Goal: Navigation & Orientation: Find specific page/section

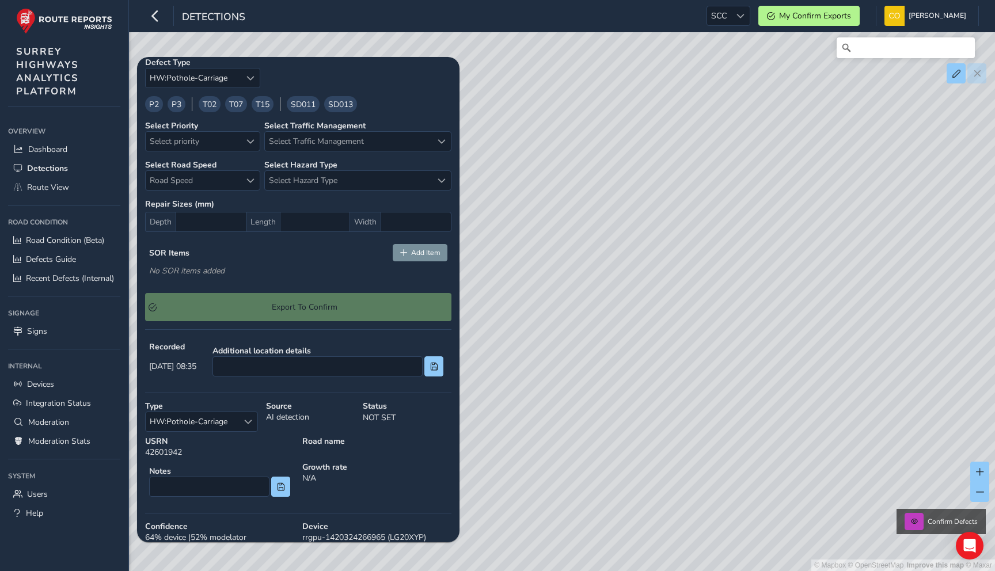
scroll to position [86, 0]
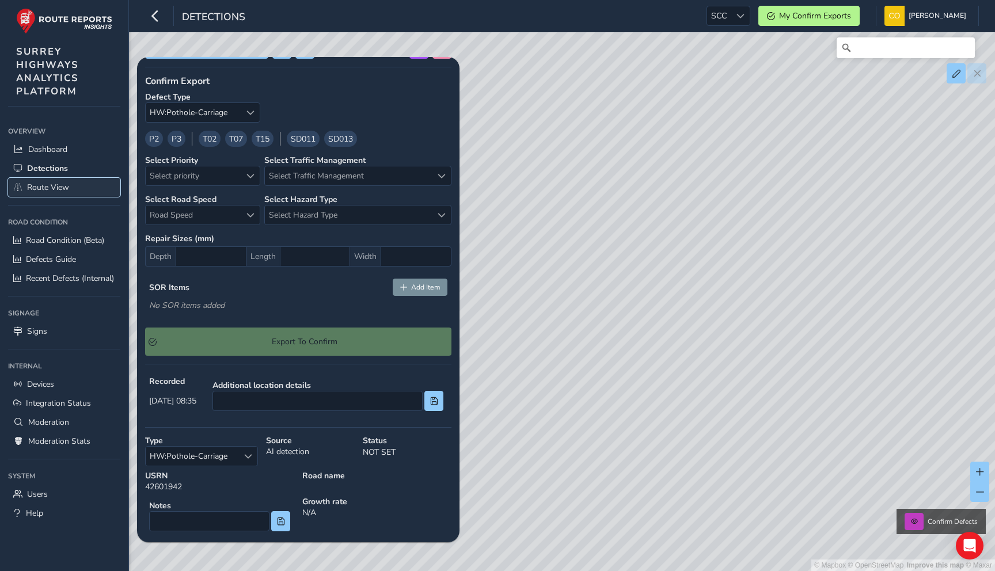
click at [70, 189] on link "Route View" at bounding box center [64, 187] width 112 height 19
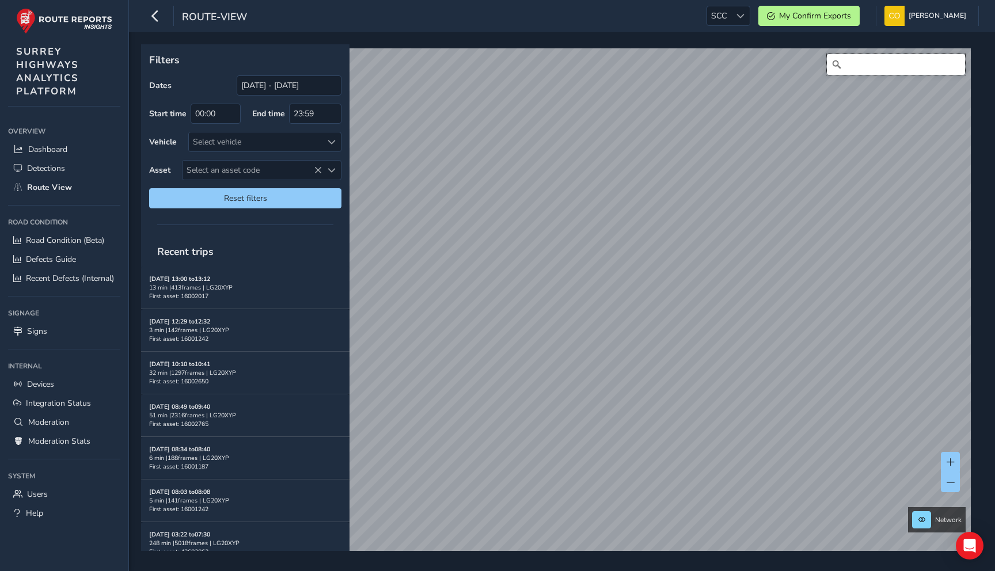
click at [891, 69] on input "Search" at bounding box center [896, 64] width 138 height 21
type input "[STREET_ADDRESS]"
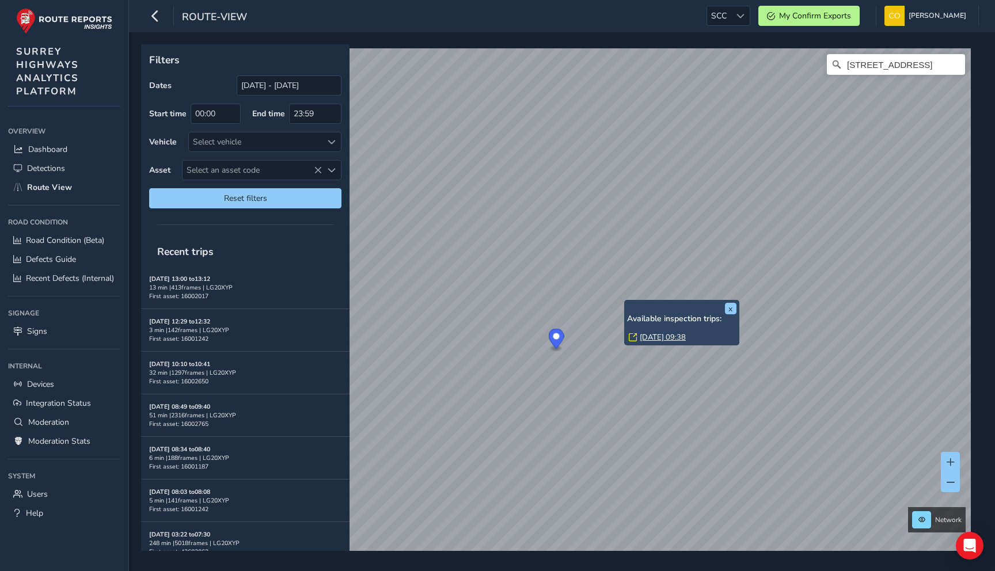
click at [644, 335] on link "[DATE] 09:38" at bounding box center [663, 337] width 46 height 10
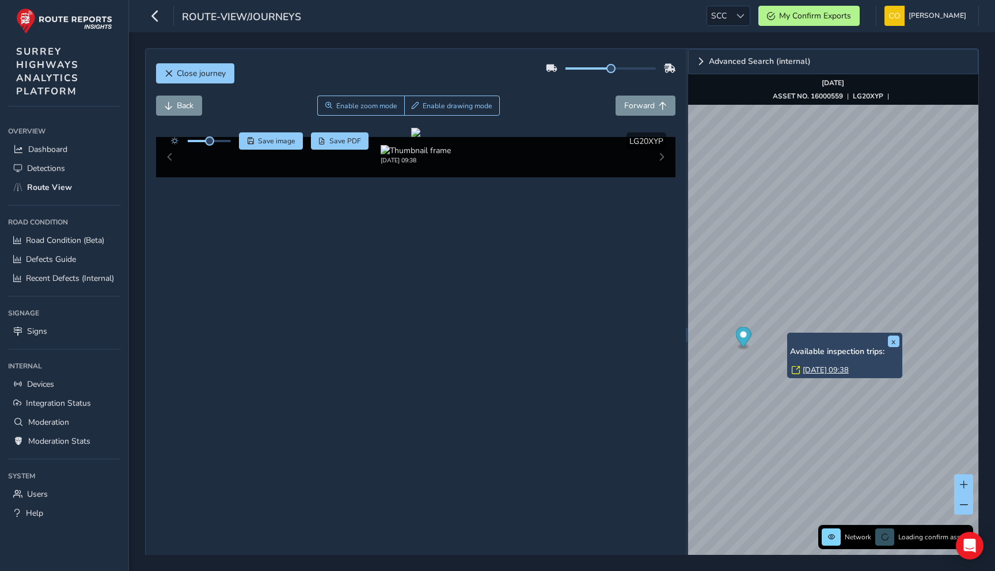
click at [814, 370] on link "[DATE] 09:38" at bounding box center [826, 370] width 46 height 10
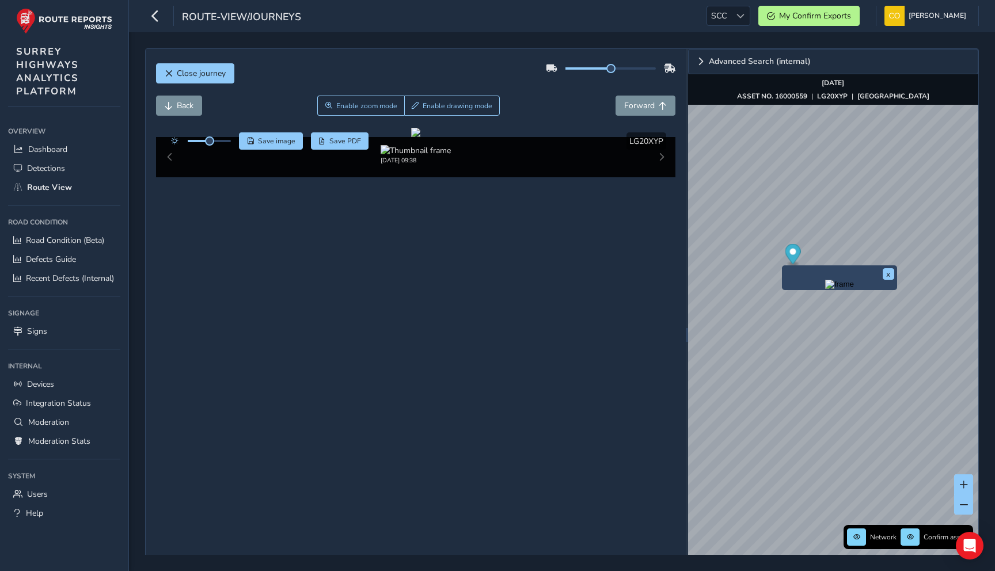
click at [826, 288] on img "Preview frame" at bounding box center [840, 284] width 29 height 9
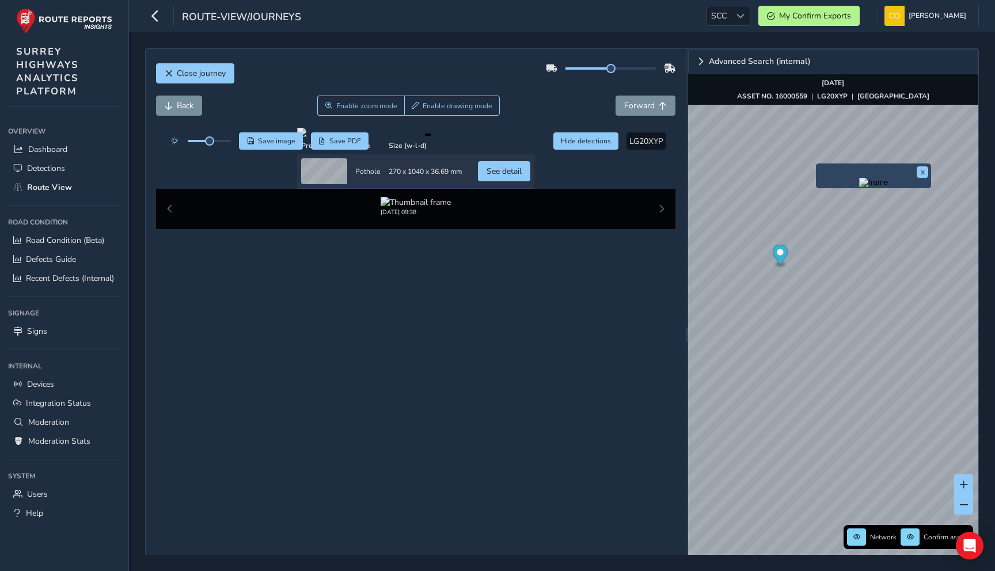
click at [860, 187] on img "Preview frame" at bounding box center [874, 182] width 29 height 9
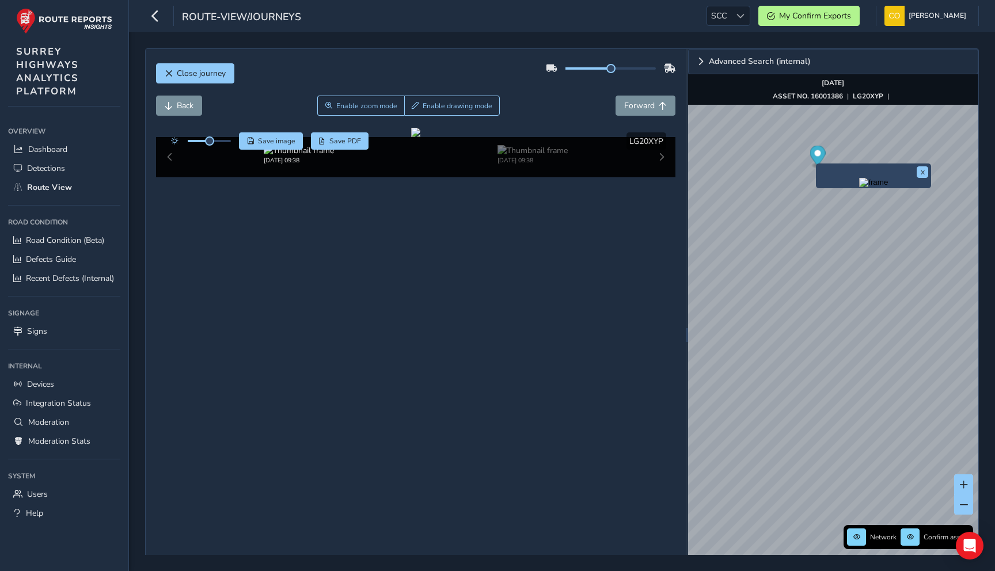
scroll to position [66, 0]
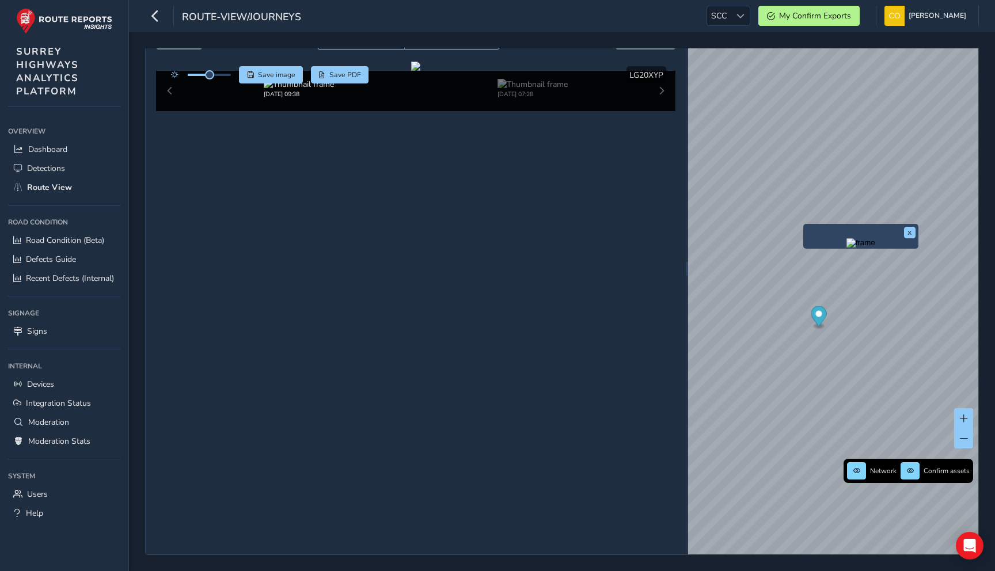
click at [847, 248] on img "Preview frame" at bounding box center [861, 242] width 29 height 9
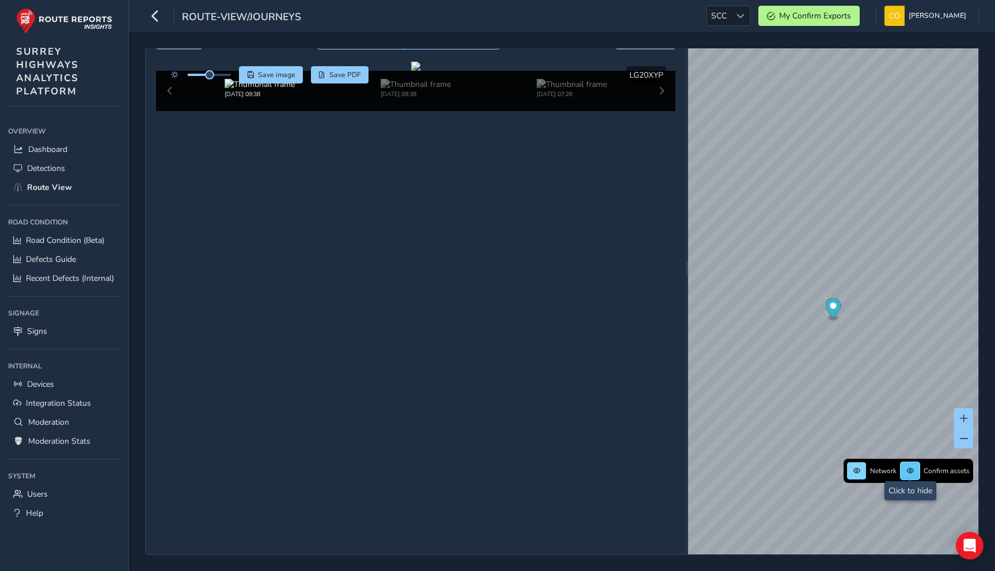
click at [908, 472] on span at bounding box center [910, 471] width 9 height 9
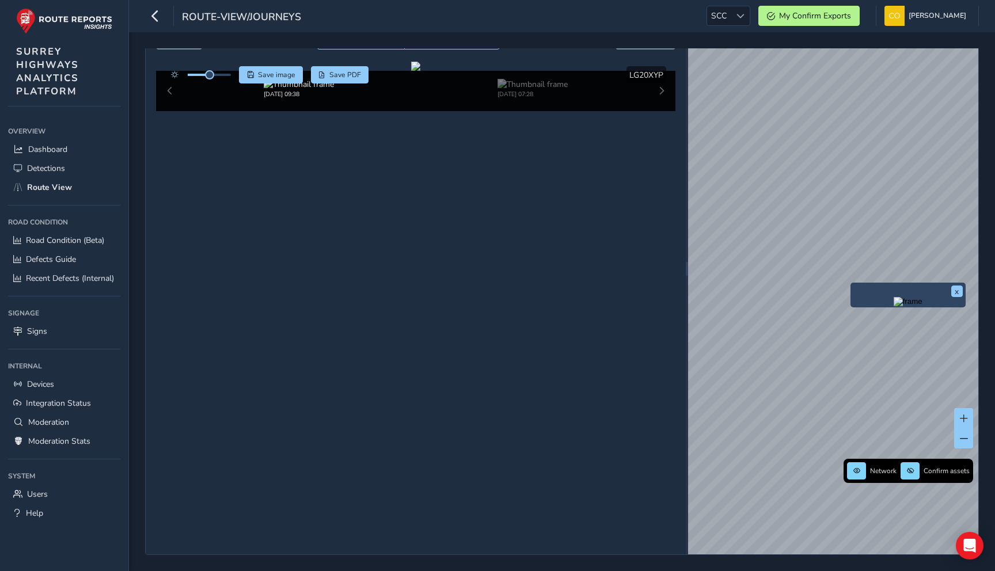
click at [894, 306] on img "Preview frame" at bounding box center [908, 301] width 29 height 9
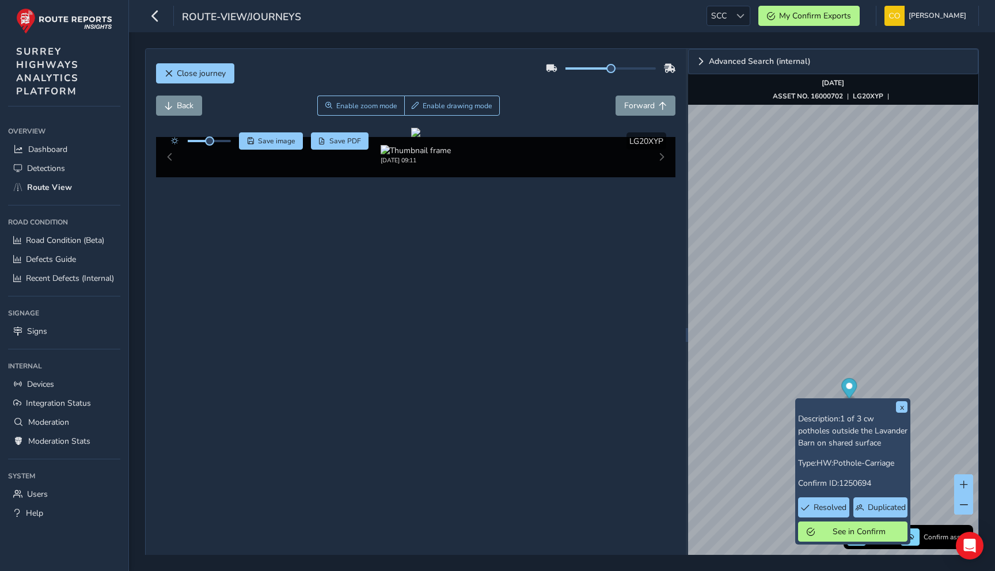
click at [816, 403] on div "x Description: 1 of 3 cw potholes outside the Lavander Barn on shared surface T…" at bounding box center [833, 335] width 290 height 572
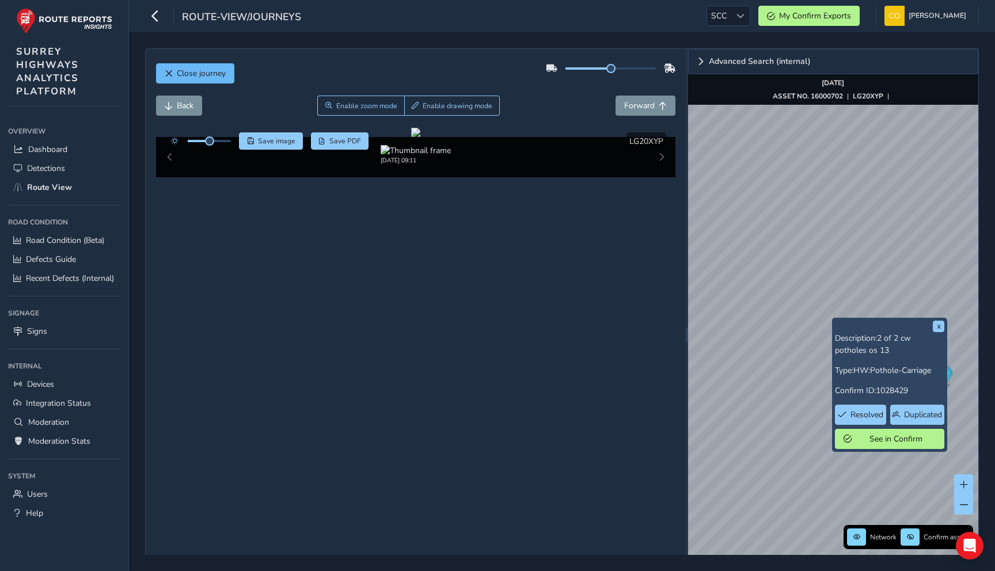
click at [214, 72] on span "Close journey" at bounding box center [201, 73] width 49 height 11
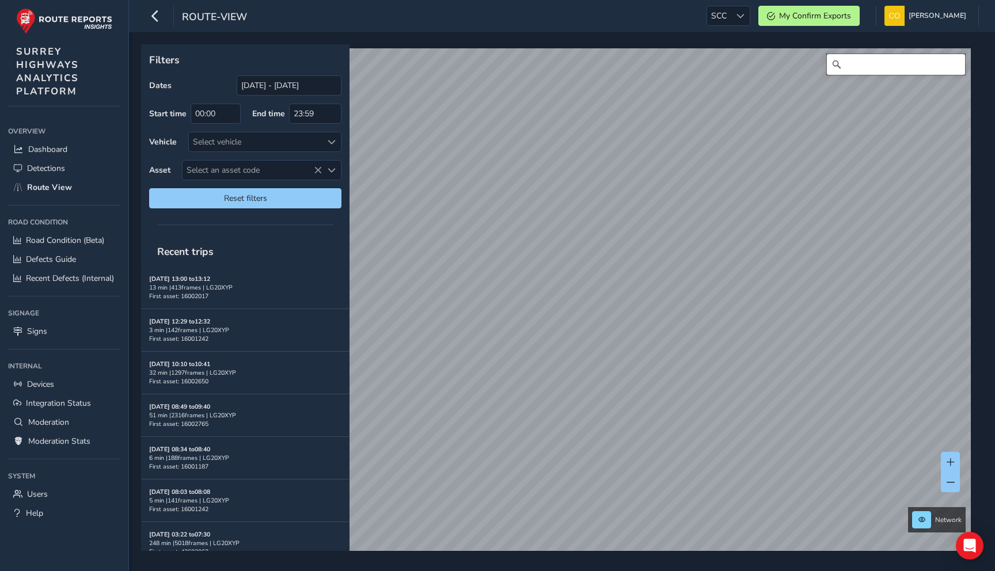
click at [859, 67] on input "Search" at bounding box center [896, 64] width 138 height 21
type input "[STREET_ADDRESS]"
click at [894, 63] on input "[STREET_ADDRESS]" at bounding box center [896, 64] width 138 height 21
